Goal: Task Accomplishment & Management: Manage account settings

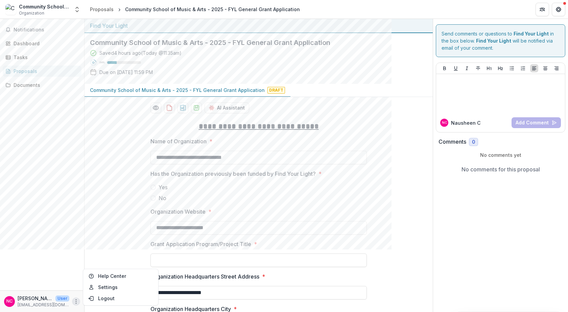
click at [77, 301] on icon "More" at bounding box center [75, 301] width 5 height 5
click at [74, 300] on icon "More" at bounding box center [75, 301] width 5 height 5
click at [104, 297] on button "Logout" at bounding box center [121, 298] width 72 height 11
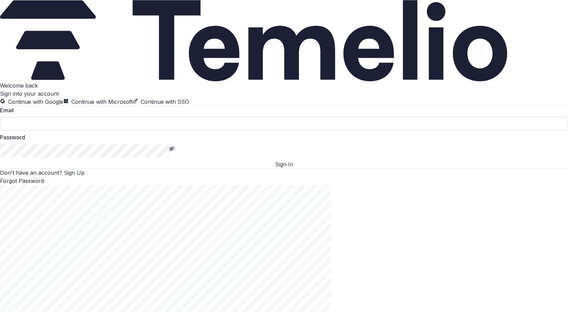
click at [52, 131] on input at bounding box center [284, 124] width 568 height 14
type input "**********"
click at [110, 168] on button "Sign In" at bounding box center [284, 164] width 568 height 8
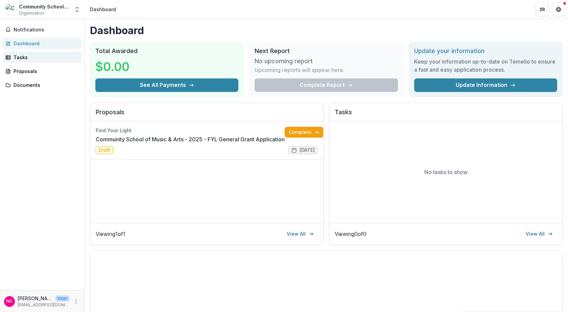
click at [24, 58] on div "Tasks" at bounding box center [45, 57] width 63 height 7
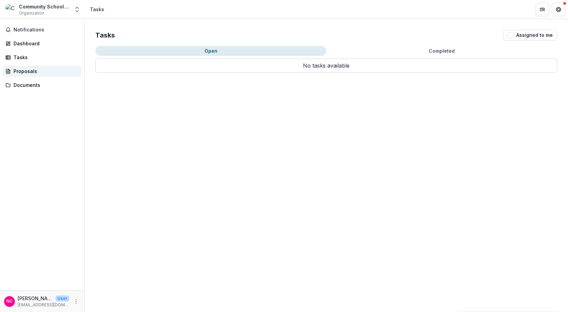
click at [21, 68] on div "Proposals" at bounding box center [45, 71] width 63 height 7
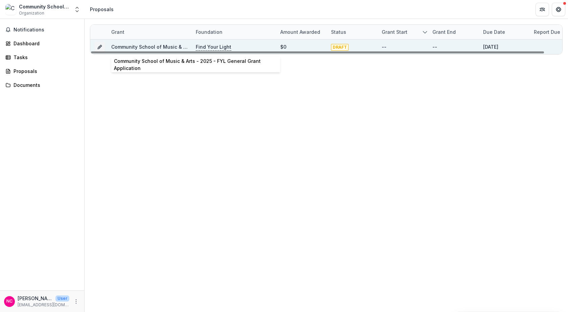
click at [149, 48] on link "Community School of Music & Arts - 2025 - FYL General Grant Application" at bounding box center [198, 47] width 175 height 6
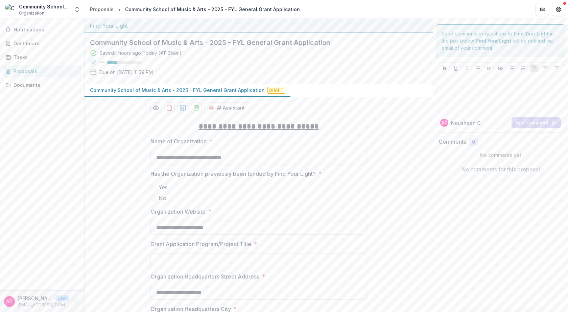
click at [74, 301] on icon "More" at bounding box center [75, 301] width 5 height 5
click at [102, 298] on button "Logout" at bounding box center [121, 298] width 72 height 11
